Goal: Book appointment/travel/reservation

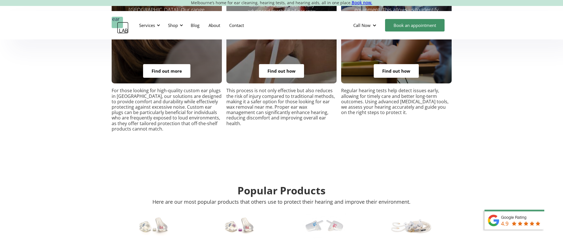
scroll to position [1137, 0]
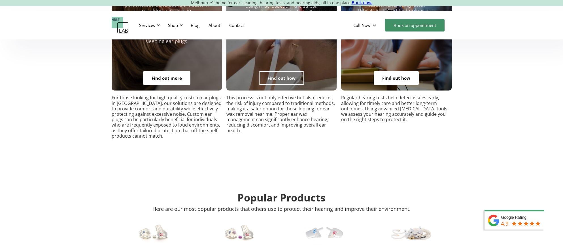
click at [284, 71] on link "Find out how" at bounding box center [281, 78] width 45 height 14
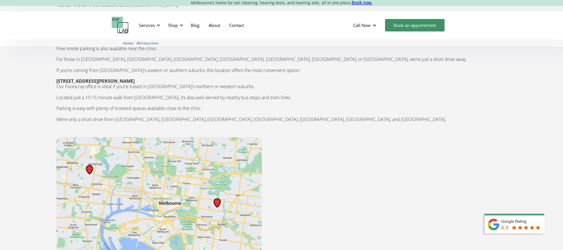
scroll to position [864, 0]
click at [204, 198] on img at bounding box center [159, 201] width 206 height 128
click at [219, 189] on img at bounding box center [159, 201] width 206 height 128
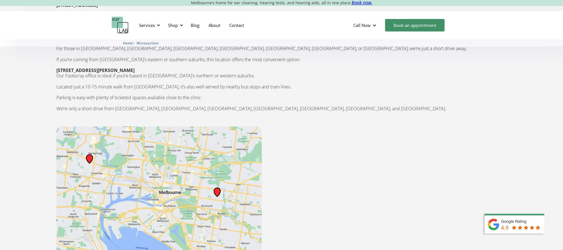
scroll to position [837, 0]
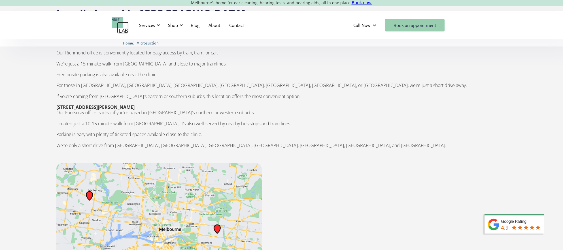
click at [412, 20] on link "Book an appointment" at bounding box center [415, 25] width 60 height 12
